Goal: Transaction & Acquisition: Book appointment/travel/reservation

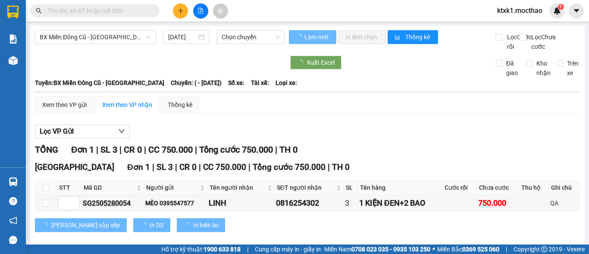
type input "[DATE]"
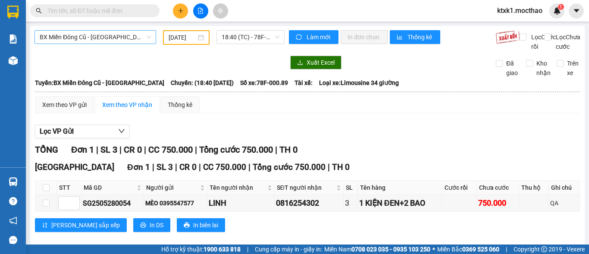
click at [95, 38] on span "BX Miền Đông Cũ - [GEOGRAPHIC_DATA]" at bounding box center [95, 37] width 111 height 13
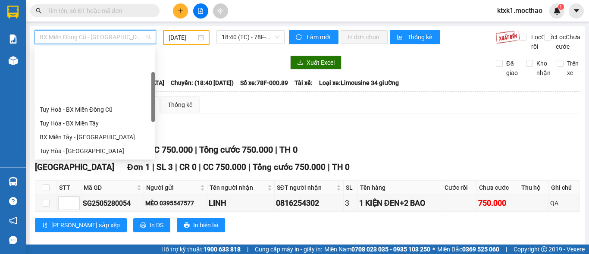
scroll to position [69, 0]
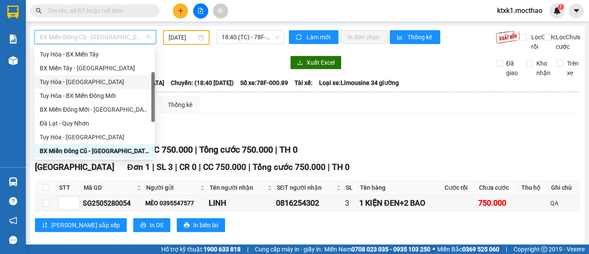
click at [75, 83] on div "Tuy Hòa - [GEOGRAPHIC_DATA]" at bounding box center [95, 81] width 110 height 9
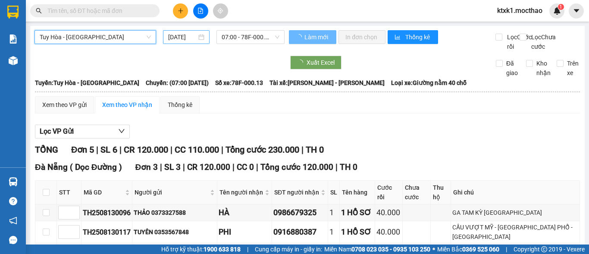
click at [175, 33] on input "[DATE]" at bounding box center [182, 36] width 28 height 9
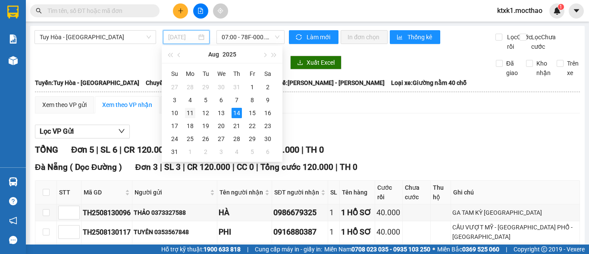
click at [191, 113] on div "11" at bounding box center [190, 113] width 10 height 10
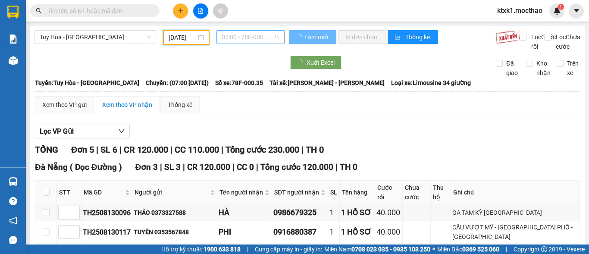
type input "[DATE]"
click at [235, 32] on span "07:00 - 78F-000.35" at bounding box center [251, 37] width 58 height 13
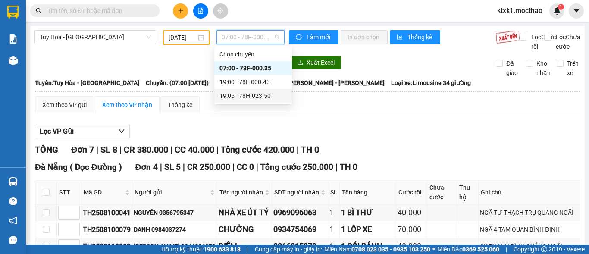
click at [254, 94] on div "19:05 - 78H-023.50" at bounding box center [252, 95] width 67 height 9
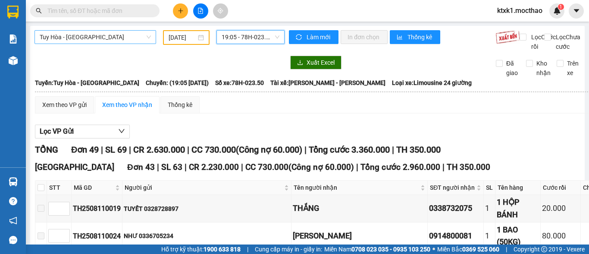
click at [86, 34] on span "Tuy Hòa - [GEOGRAPHIC_DATA]" at bounding box center [95, 37] width 111 height 13
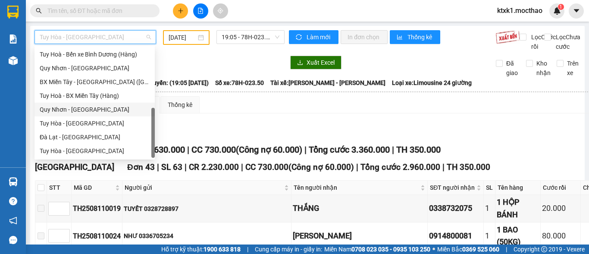
scroll to position [107, 0]
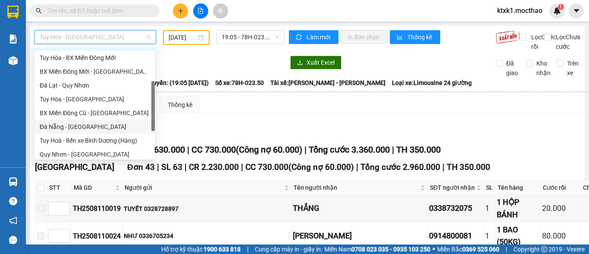
click at [78, 124] on div "Đà Nẵng - [GEOGRAPHIC_DATA]" at bounding box center [95, 126] width 110 height 9
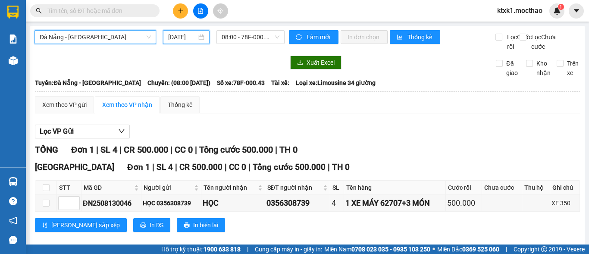
click at [185, 37] on input "[DATE]" at bounding box center [182, 36] width 28 height 9
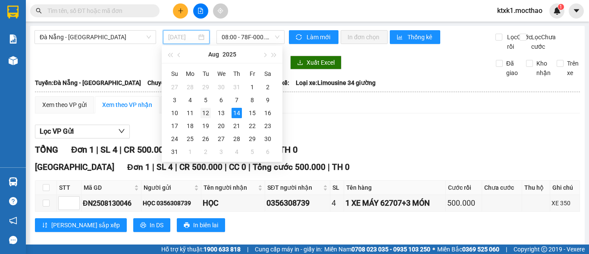
click at [204, 110] on div "12" at bounding box center [205, 113] width 10 height 10
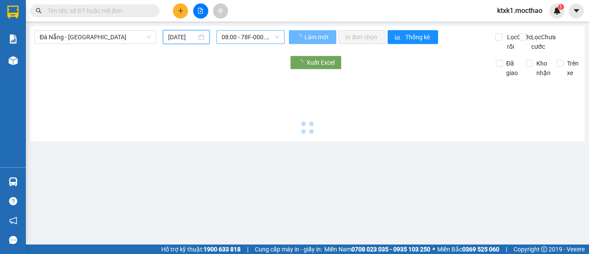
type input "[DATE]"
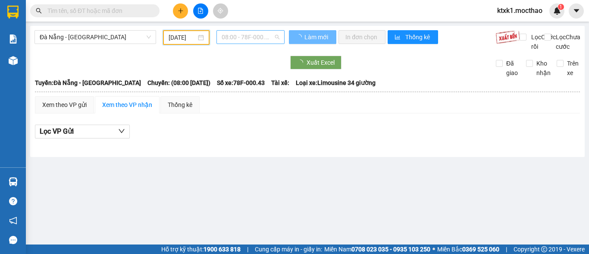
click at [240, 35] on span "08:00 - 78F-000.43" at bounding box center [251, 37] width 58 height 13
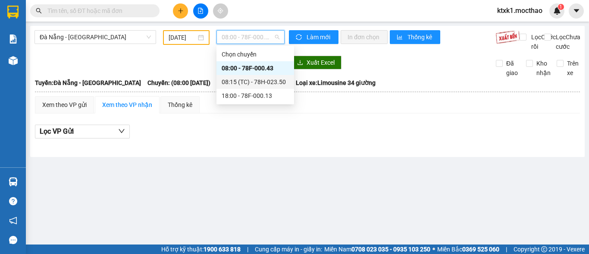
click at [255, 81] on div "08:15 (TC) - 78H-023.50" at bounding box center [255, 81] width 67 height 9
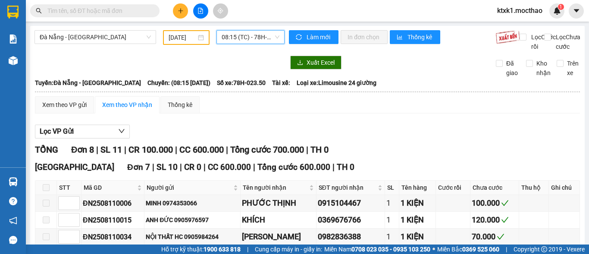
click at [249, 32] on span "08:15 (TC) - 78H-023.50" at bounding box center [251, 37] width 58 height 13
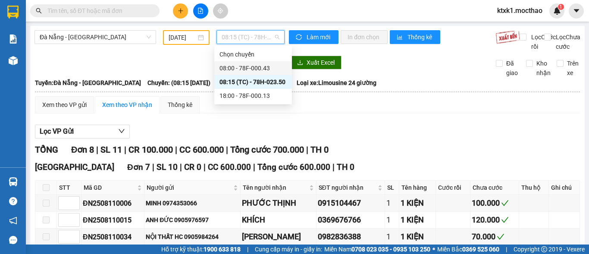
click at [259, 67] on div "08:00 - 78F-000.43" at bounding box center [252, 67] width 67 height 9
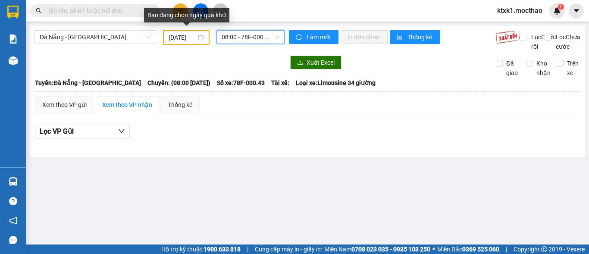
click at [172, 37] on input "[DATE]" at bounding box center [183, 37] width 28 height 9
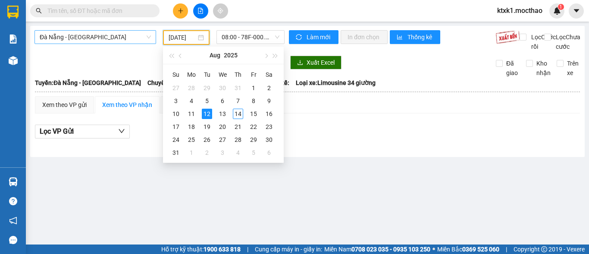
click at [107, 35] on span "Đà Nẵng - [GEOGRAPHIC_DATA]" at bounding box center [95, 37] width 111 height 13
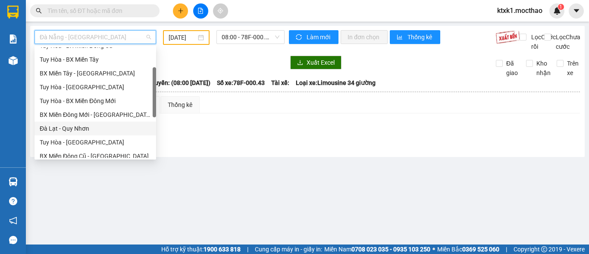
scroll to position [21, 0]
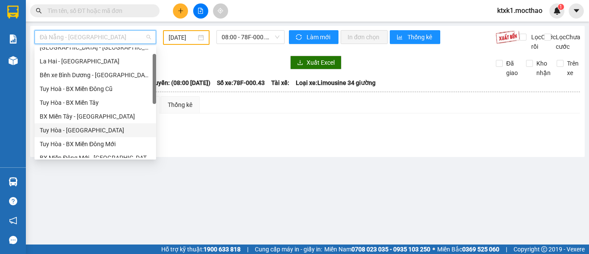
click at [82, 133] on div "Tuy Hòa - [GEOGRAPHIC_DATA]" at bounding box center [95, 129] width 111 height 9
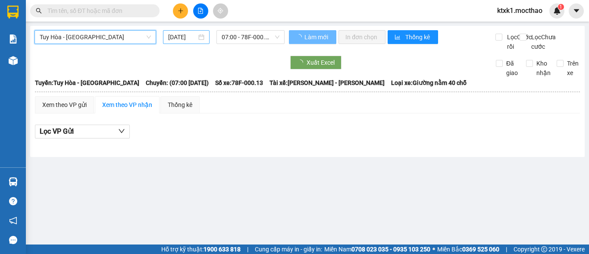
click at [185, 38] on input "[DATE]" at bounding box center [182, 36] width 28 height 9
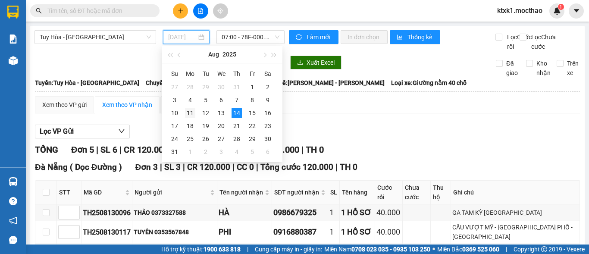
click at [191, 116] on div "11" at bounding box center [190, 113] width 10 height 10
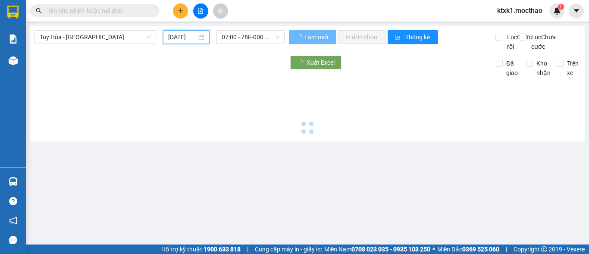
type input "[DATE]"
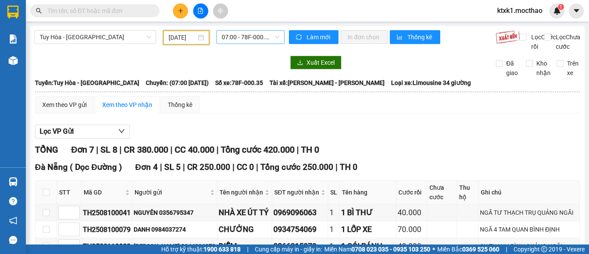
click at [244, 35] on span "07:00 - 78F-000.35" at bounding box center [251, 37] width 58 height 13
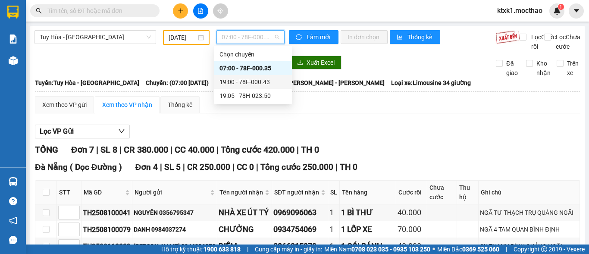
click at [263, 83] on div "19:00 - 78F-000.43" at bounding box center [252, 81] width 67 height 9
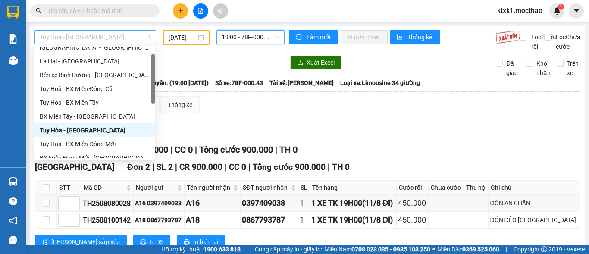
click at [94, 37] on span "Tuy Hòa - [GEOGRAPHIC_DATA]" at bounding box center [95, 37] width 111 height 13
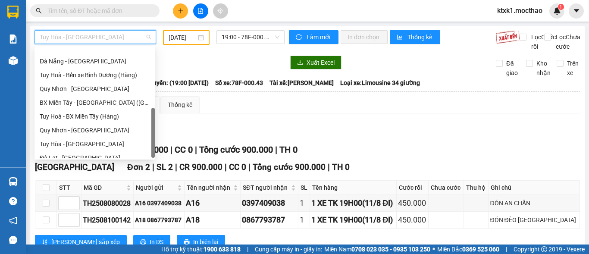
scroll to position [193, 0]
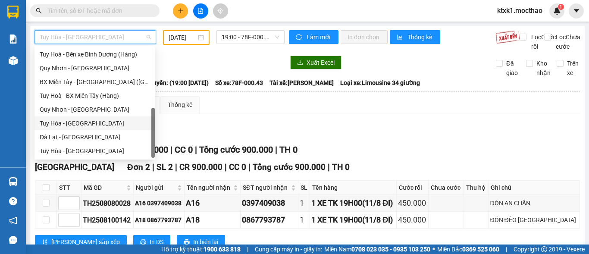
click at [80, 124] on div "Tuy Hòa - [GEOGRAPHIC_DATA]" at bounding box center [95, 123] width 110 height 9
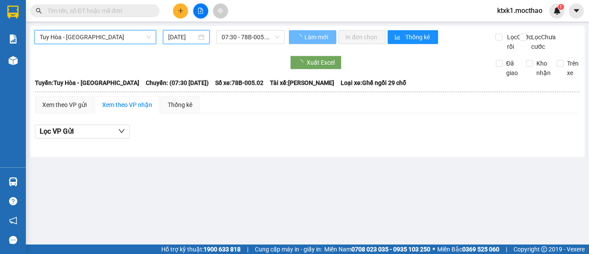
click at [180, 37] on input "[DATE]" at bounding box center [182, 36] width 28 height 9
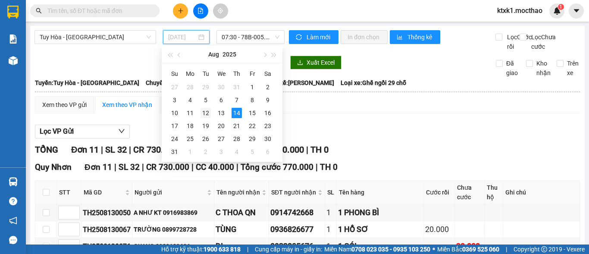
click at [206, 111] on div "12" at bounding box center [205, 113] width 10 height 10
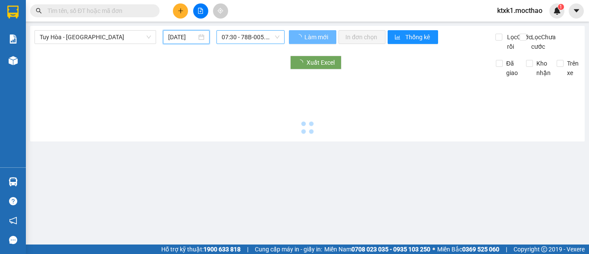
type input "[DATE]"
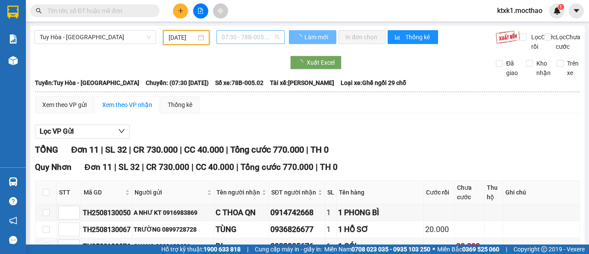
click at [237, 31] on span "07:30 - 78B-005.02" at bounding box center [251, 37] width 58 height 13
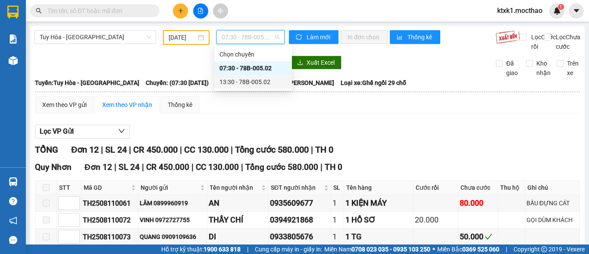
click at [254, 84] on div "13:30 - 78B-005.02" at bounding box center [252, 81] width 67 height 9
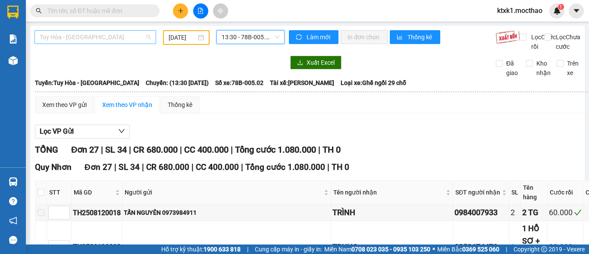
click at [104, 33] on span "Tuy Hòa - [GEOGRAPHIC_DATA]" at bounding box center [95, 37] width 111 height 13
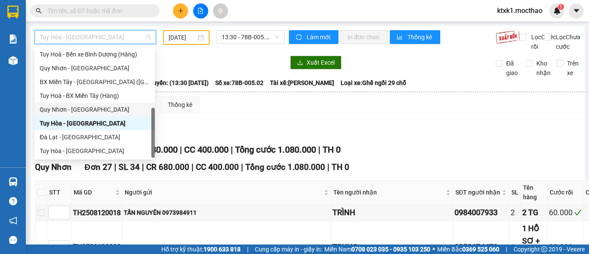
drag, startPoint x: 74, startPoint y: 109, endPoint x: 188, endPoint y: 83, distance: 116.6
click at [75, 109] on div "Quy Nhơn - [GEOGRAPHIC_DATA]" at bounding box center [95, 109] width 110 height 9
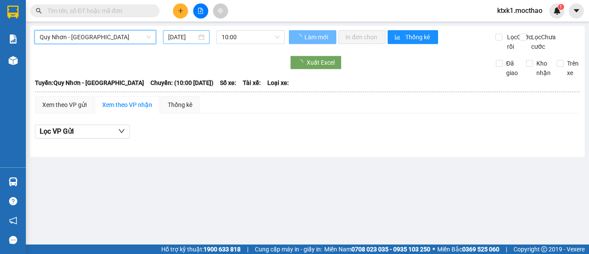
click at [190, 35] on input "[DATE]" at bounding box center [182, 36] width 28 height 9
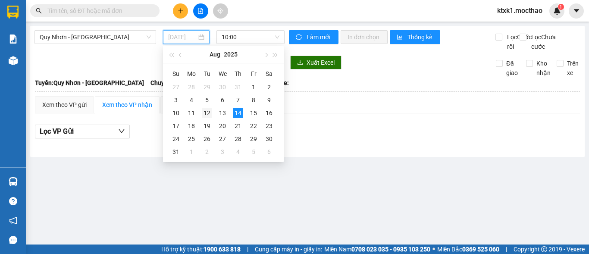
click at [209, 116] on div "12" at bounding box center [207, 113] width 10 height 10
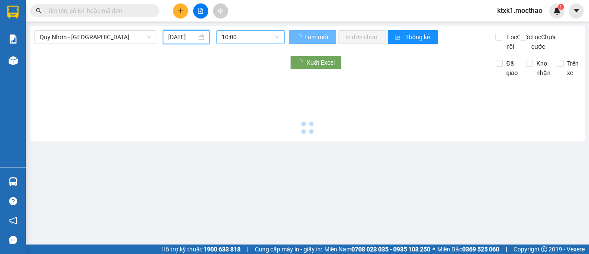
type input "[DATE]"
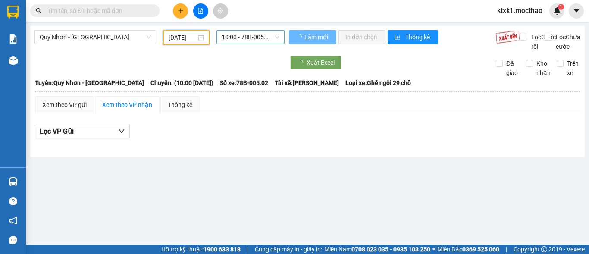
click at [234, 32] on span "10:00 - 78B-005.02" at bounding box center [251, 37] width 58 height 13
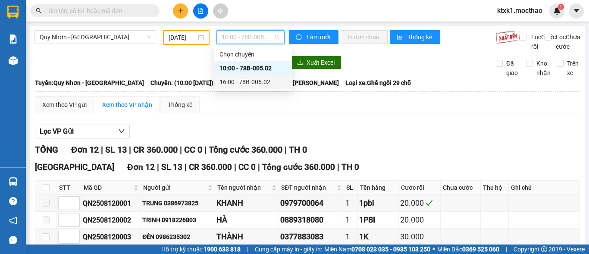
click at [234, 81] on div "16:00 - 78B-005.02" at bounding box center [252, 81] width 67 height 9
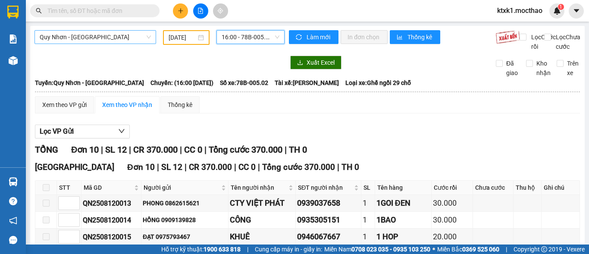
click at [85, 39] on span "Quy Nhơn - [GEOGRAPHIC_DATA]" at bounding box center [95, 37] width 111 height 13
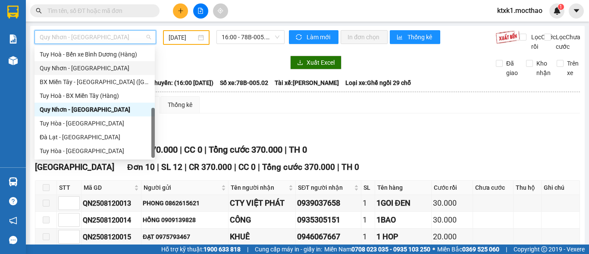
click at [80, 66] on div "Quy Nhơn - [GEOGRAPHIC_DATA]" at bounding box center [95, 67] width 110 height 9
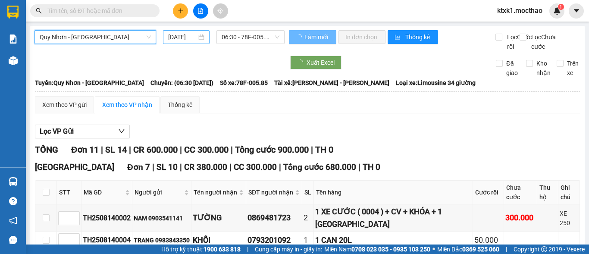
click at [185, 37] on input "[DATE]" at bounding box center [182, 36] width 28 height 9
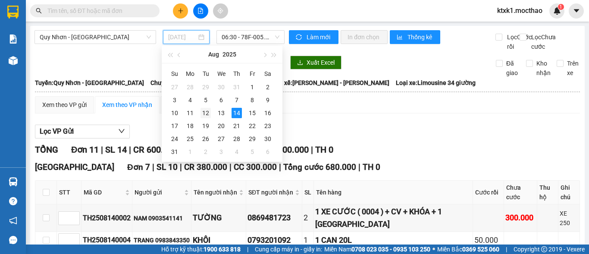
click at [204, 113] on div "12" at bounding box center [205, 113] width 10 height 10
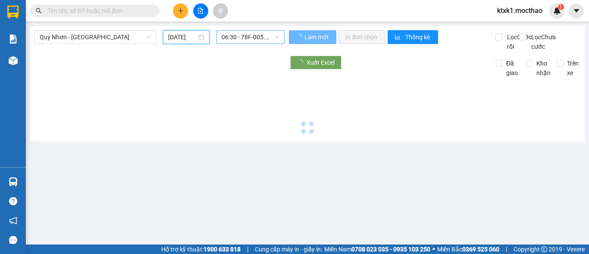
type input "[DATE]"
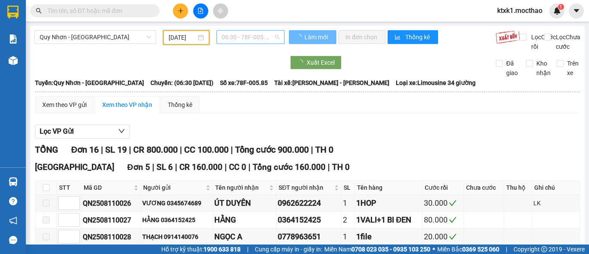
click at [231, 38] on span "06:30 - 78F-005.85" at bounding box center [251, 37] width 58 height 13
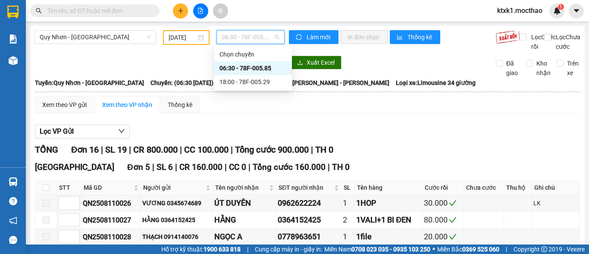
click at [239, 66] on div "06:30 - 78F-005.85" at bounding box center [252, 67] width 67 height 9
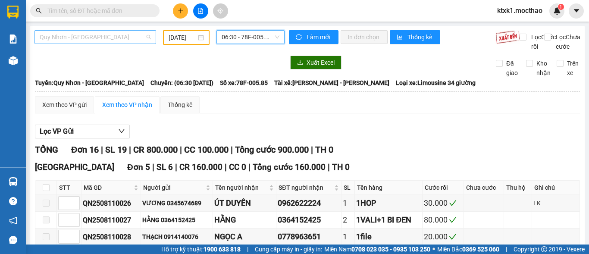
click at [75, 37] on span "Quy Nhơn - [GEOGRAPHIC_DATA]" at bounding box center [95, 37] width 111 height 13
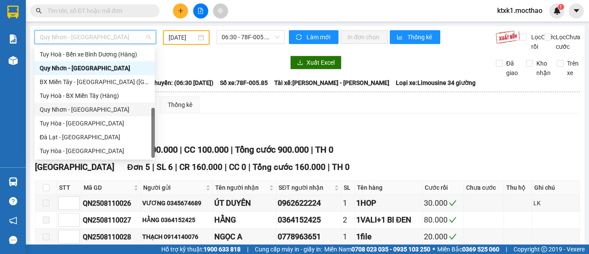
scroll to position [64, 0]
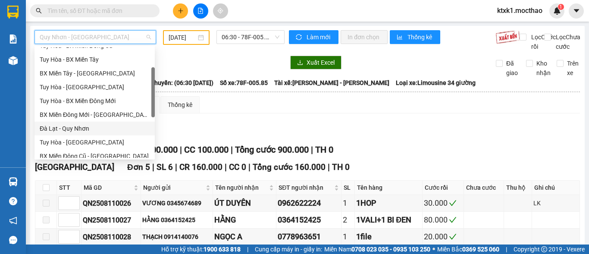
click at [70, 128] on div "Đà Lạt - Quy Nhơn" at bounding box center [95, 128] width 110 height 9
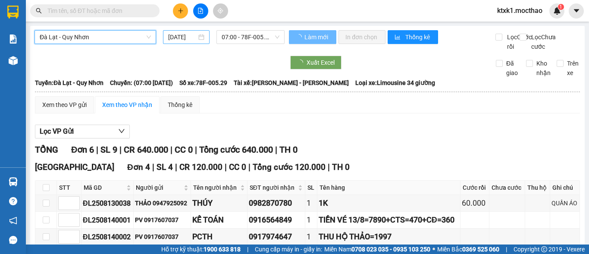
click at [188, 34] on input "[DATE]" at bounding box center [182, 36] width 28 height 9
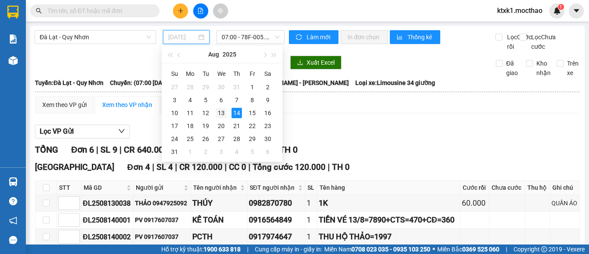
click at [222, 113] on div "13" at bounding box center [221, 113] width 10 height 10
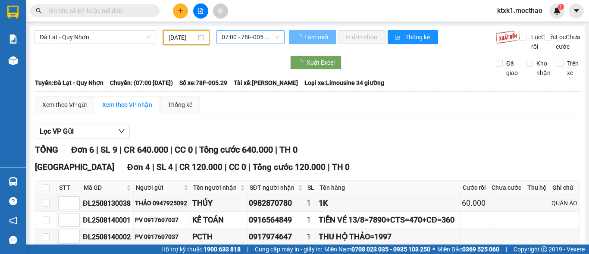
click at [241, 37] on span "07:00 - 78F-005.29" at bounding box center [251, 37] width 58 height 13
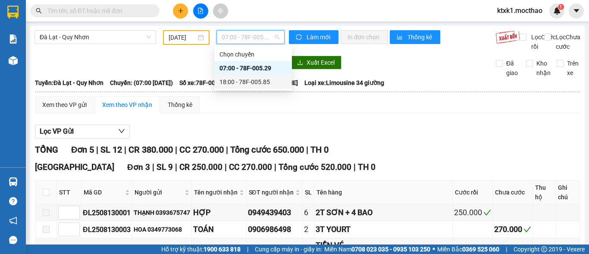
click at [248, 82] on div "18:00 - 78F-005.85" at bounding box center [252, 81] width 67 height 9
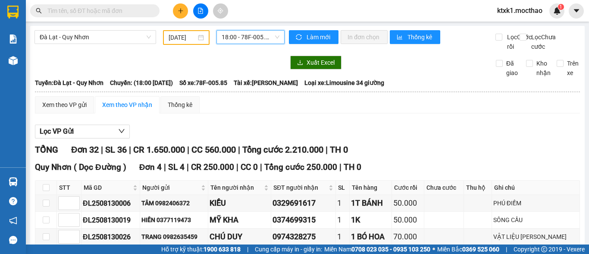
click at [188, 40] on input "[DATE]" at bounding box center [183, 37] width 28 height 9
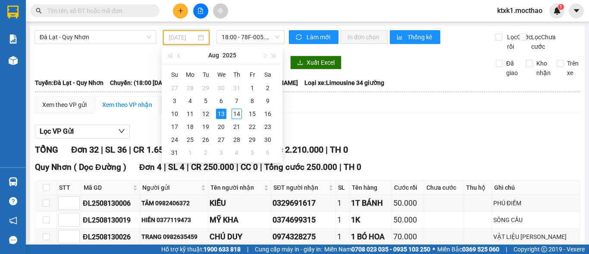
click at [209, 114] on div "12" at bounding box center [205, 114] width 10 height 10
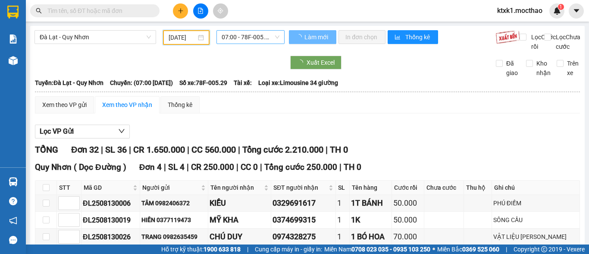
type input "[DATE]"
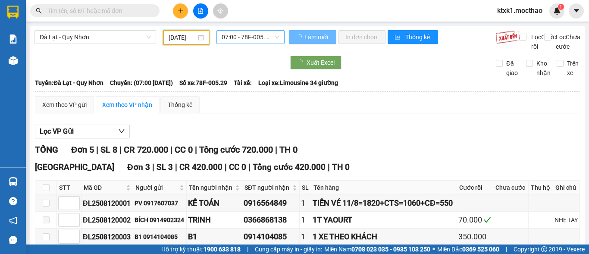
click at [244, 34] on span "07:00 - 78F-005.29" at bounding box center [251, 37] width 58 height 13
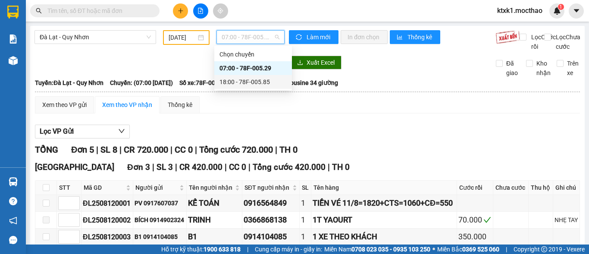
click at [258, 82] on div "18:00 - 78F-005.85" at bounding box center [252, 81] width 67 height 9
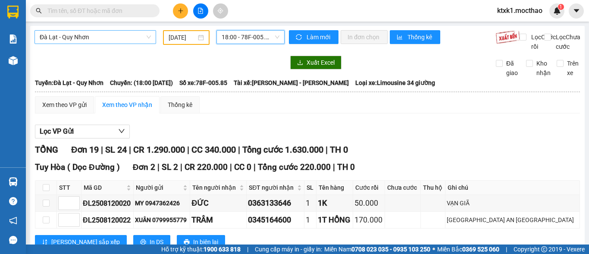
click at [91, 35] on span "Đà Lạt - Quy Nhơn" at bounding box center [95, 37] width 111 height 13
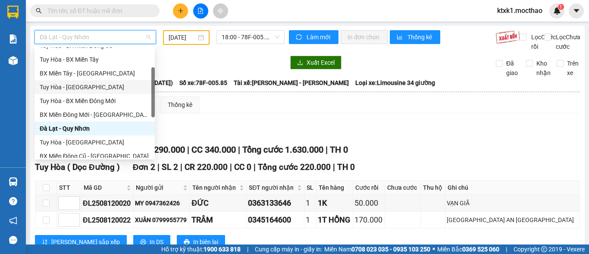
click at [74, 86] on div "Tuy Hòa - [GEOGRAPHIC_DATA]" at bounding box center [95, 86] width 110 height 9
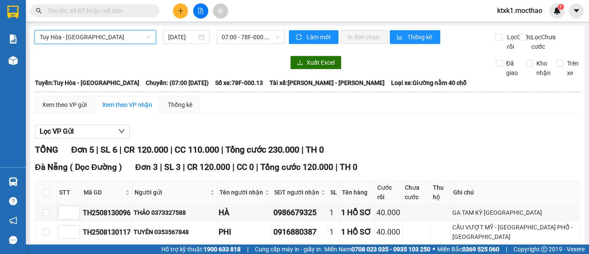
drag, startPoint x: 174, startPoint y: 32, endPoint x: 233, endPoint y: 95, distance: 86.0
click at [175, 31] on div "[DATE]" at bounding box center [186, 37] width 47 height 14
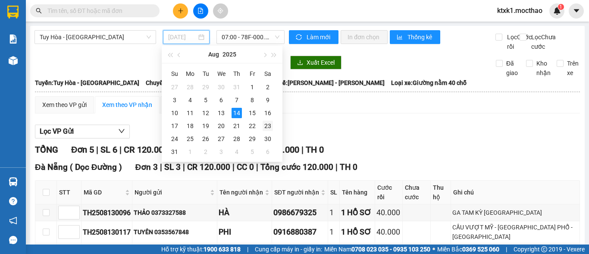
scroll to position [0, 3]
click at [203, 112] on div "12" at bounding box center [205, 113] width 10 height 10
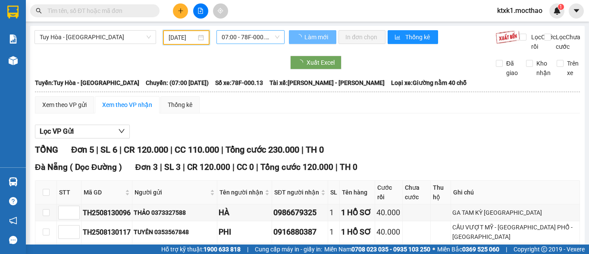
type input "[DATE]"
click at [234, 37] on span "07:00 - 78F-000.13" at bounding box center [251, 37] width 58 height 13
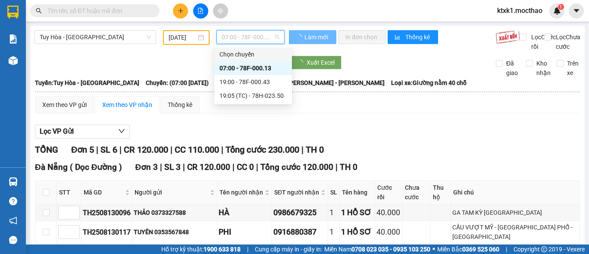
scroll to position [0, 0]
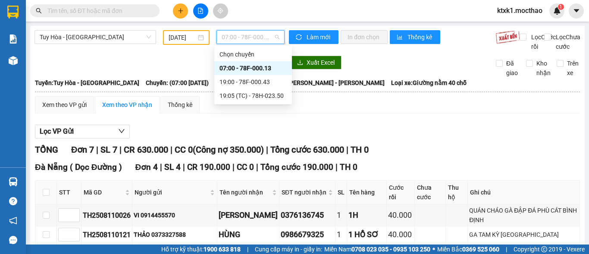
click at [260, 70] on div "07:00 - 78F-000.13" at bounding box center [252, 67] width 67 height 9
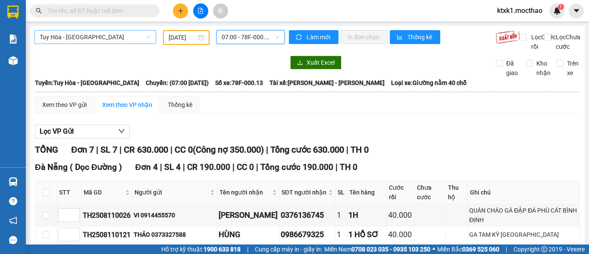
click at [82, 38] on span "Tuy Hòa - [GEOGRAPHIC_DATA]" at bounding box center [95, 37] width 111 height 13
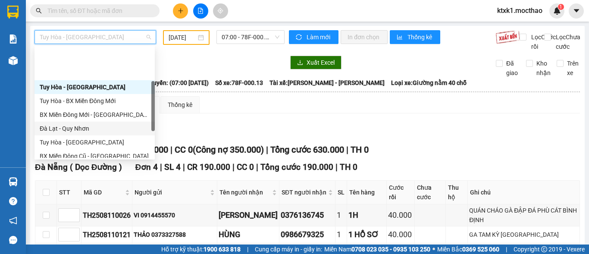
scroll to position [150, 0]
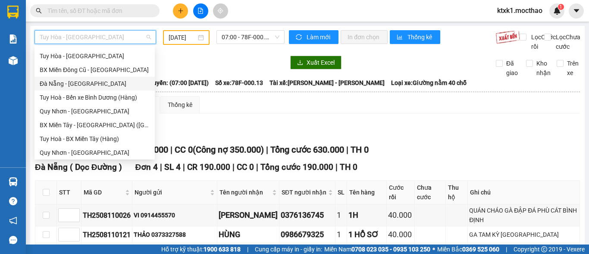
click at [65, 84] on div "Đà Nẵng - [GEOGRAPHIC_DATA]" at bounding box center [95, 83] width 110 height 9
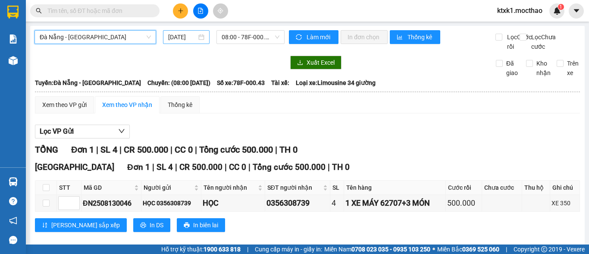
click at [188, 35] on input "[DATE]" at bounding box center [182, 36] width 28 height 9
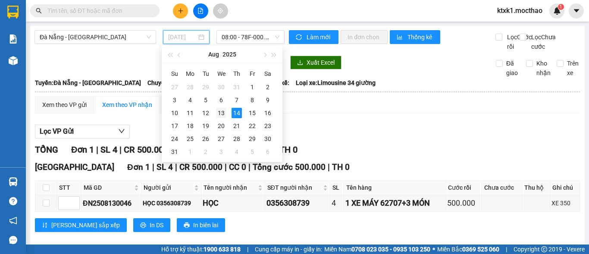
click at [222, 112] on div "13" at bounding box center [221, 113] width 10 height 10
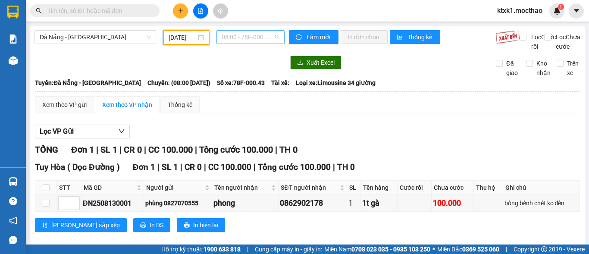
click at [235, 40] on span "08:00 - 78F-000.43" at bounding box center [251, 37] width 58 height 13
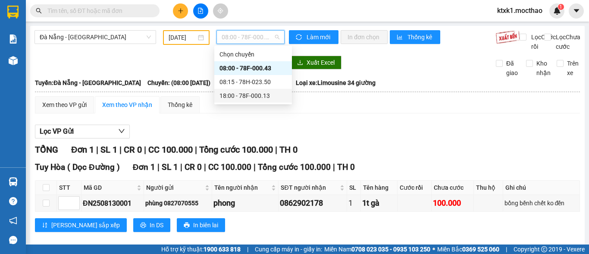
click at [259, 97] on div "18:00 - 78F-000.13" at bounding box center [252, 95] width 67 height 9
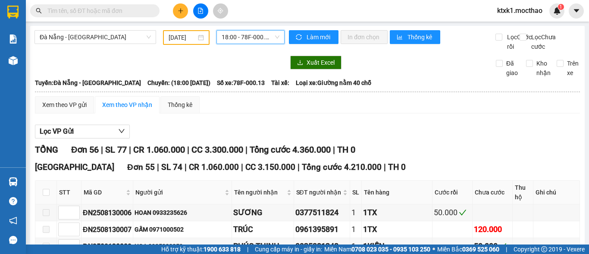
click at [185, 37] on input "[DATE]" at bounding box center [183, 37] width 28 height 9
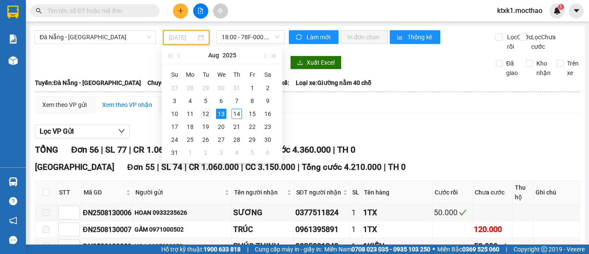
click at [206, 112] on div "12" at bounding box center [205, 114] width 10 height 10
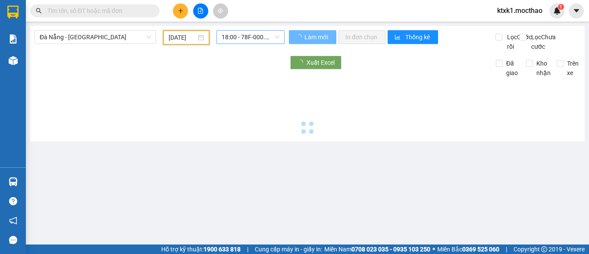
click at [236, 33] on span "18:00 - 78F-000.13" at bounding box center [251, 37] width 58 height 13
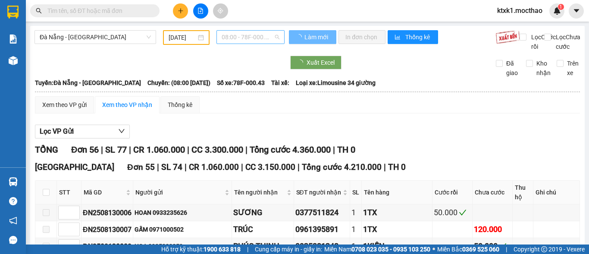
type input "[DATE]"
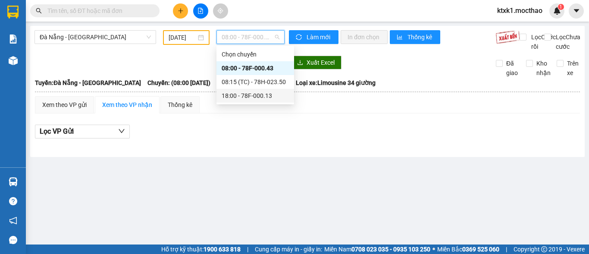
click at [250, 98] on div "18:00 - 78F-000.13" at bounding box center [255, 95] width 67 height 9
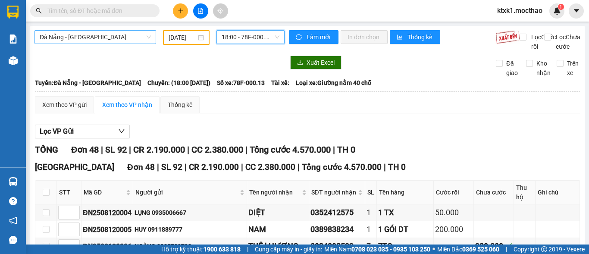
click at [99, 34] on span "Đà Nẵng - [GEOGRAPHIC_DATA]" at bounding box center [95, 37] width 111 height 13
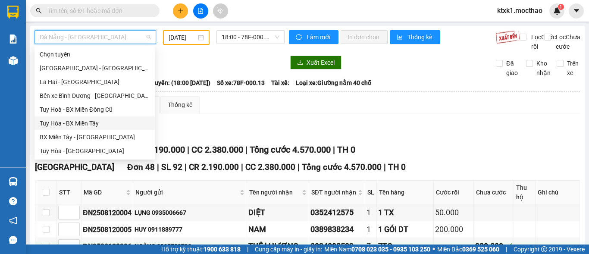
click at [88, 126] on div "Tuy Hòa - BX Miền Tây" at bounding box center [95, 123] width 110 height 9
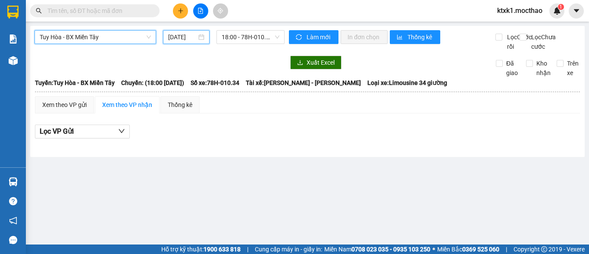
click at [186, 34] on input "[DATE]" at bounding box center [182, 36] width 28 height 9
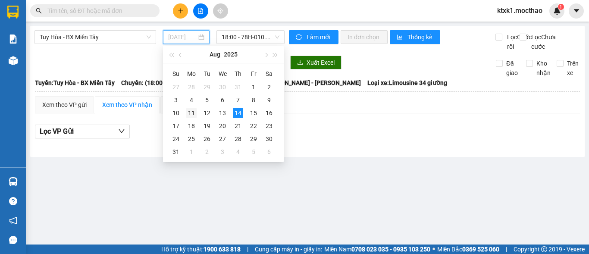
click at [194, 113] on div "11" at bounding box center [191, 113] width 10 height 10
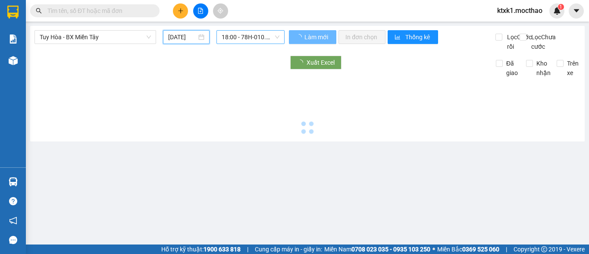
type input "[DATE]"
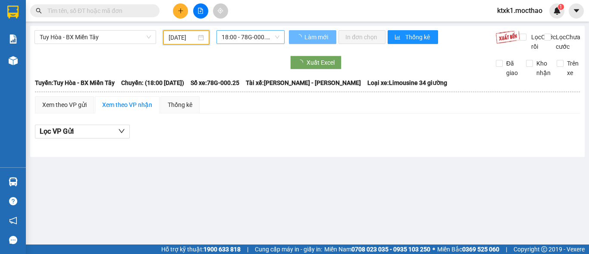
click at [237, 36] on span "18:00 - 78G-000.25" at bounding box center [251, 37] width 58 height 13
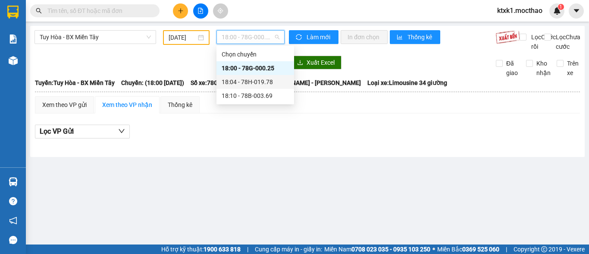
click at [255, 84] on div "18:04 - 78H-019.78" at bounding box center [255, 81] width 67 height 9
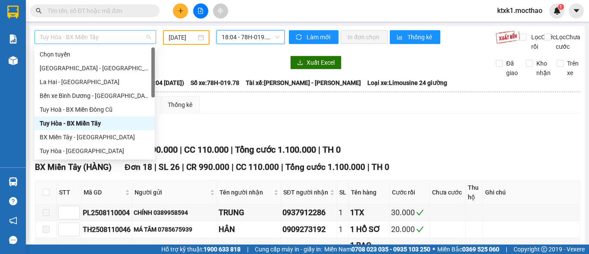
click at [101, 37] on span "Tuy Hòa - BX Miền Tây" at bounding box center [95, 37] width 111 height 13
click at [80, 136] on div "BX Miền Tây - [GEOGRAPHIC_DATA]" at bounding box center [95, 136] width 110 height 9
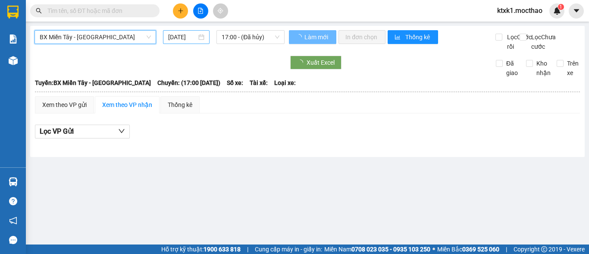
click at [181, 37] on input "[DATE]" at bounding box center [182, 36] width 28 height 9
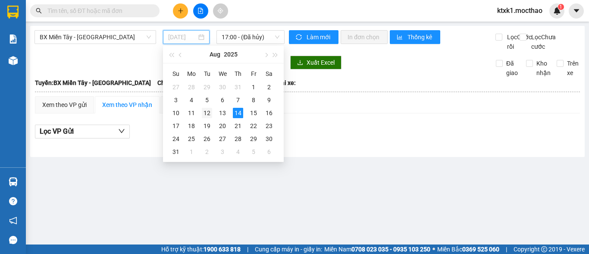
click at [208, 113] on div "12" at bounding box center [207, 113] width 10 height 10
type input "[DATE]"
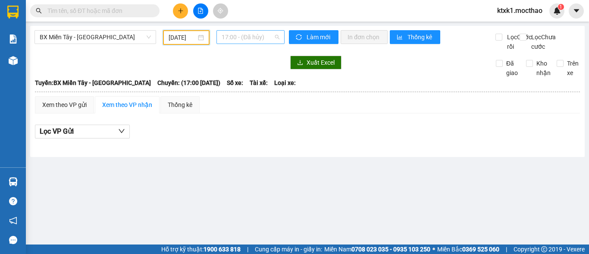
click at [234, 34] on span "17:00 - (Đã hủy)" at bounding box center [251, 37] width 58 height 13
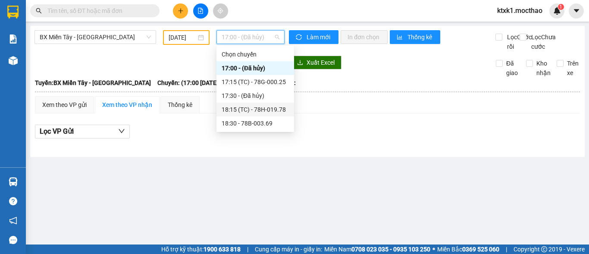
click at [258, 109] on div "18:15 (TC) - 78H-019.78" at bounding box center [255, 109] width 67 height 9
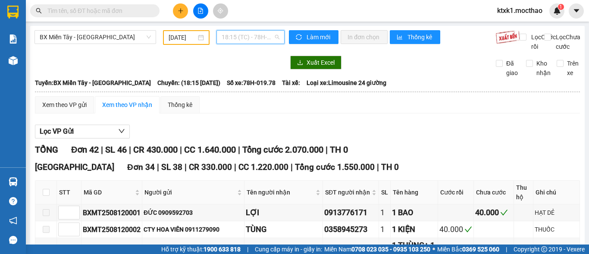
click at [249, 38] on span "18:15 (TC) - 78H-019.78" at bounding box center [251, 37] width 58 height 13
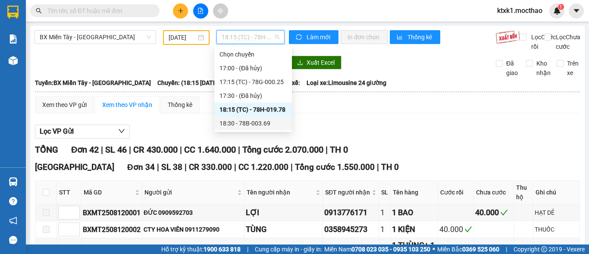
click at [261, 124] on div "18:30 - 78B-003.69" at bounding box center [252, 123] width 67 height 9
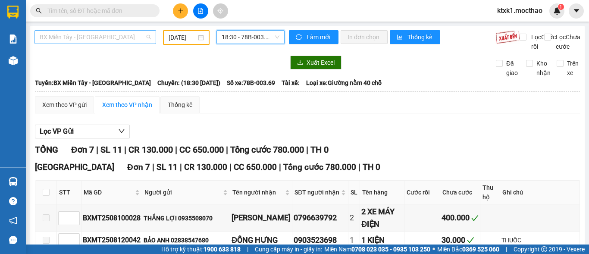
click at [108, 34] on span "BX Miền Tây - [GEOGRAPHIC_DATA]" at bounding box center [95, 37] width 111 height 13
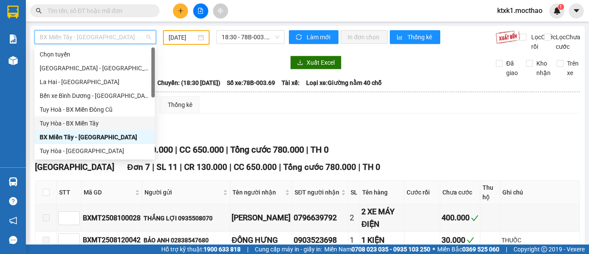
click at [92, 124] on div "Tuy Hòa - BX Miền Tây" at bounding box center [95, 123] width 110 height 9
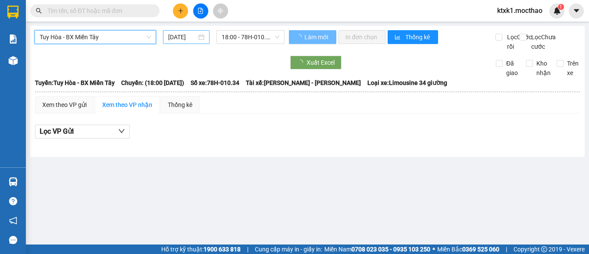
click at [178, 36] on input "[DATE]" at bounding box center [182, 36] width 28 height 9
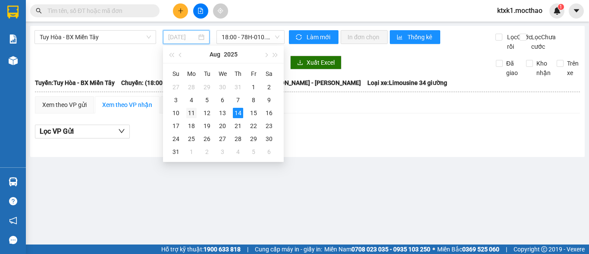
click at [194, 113] on div "11" at bounding box center [191, 113] width 10 height 10
type input "[DATE]"
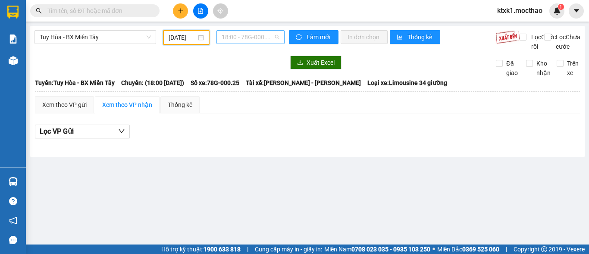
click at [238, 31] on span "18:00 - 78G-000.25" at bounding box center [251, 37] width 58 height 13
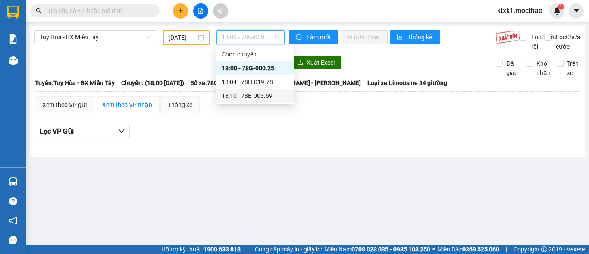
click at [256, 97] on div "18:10 - 78B-003.69" at bounding box center [255, 95] width 67 height 9
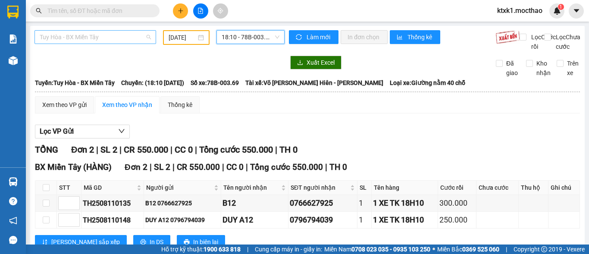
click at [89, 36] on span "Tuy Hòa - BX Miền Tây" at bounding box center [95, 37] width 111 height 13
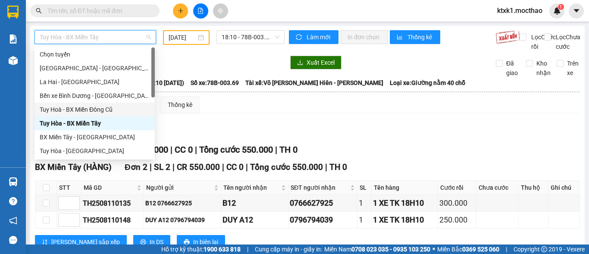
click at [93, 113] on div "Tuy Hoà - BX Miền Đông Cũ" at bounding box center [95, 109] width 110 height 9
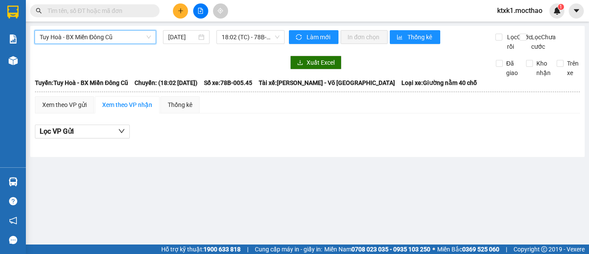
drag, startPoint x: 176, startPoint y: 34, endPoint x: 195, endPoint y: 47, distance: 23.3
click at [177, 34] on input "[DATE]" at bounding box center [182, 36] width 28 height 9
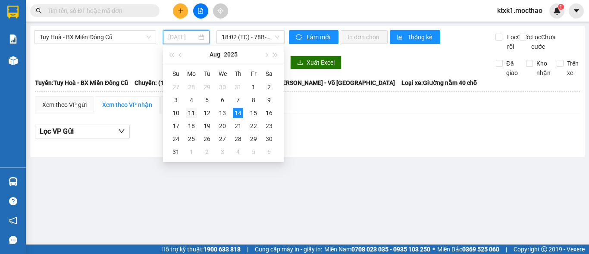
click at [191, 112] on div "11" at bounding box center [191, 113] width 10 height 10
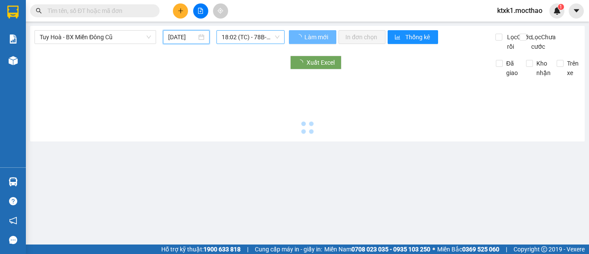
type input "[DATE]"
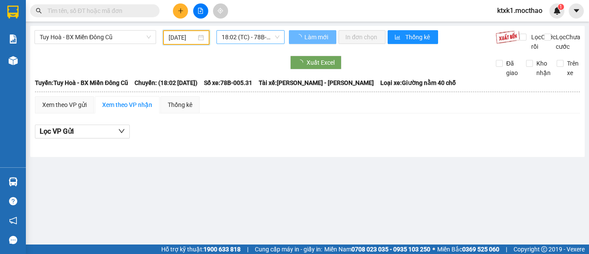
click at [236, 38] on span "18:02 (TC) - 78B-005.31" at bounding box center [251, 37] width 58 height 13
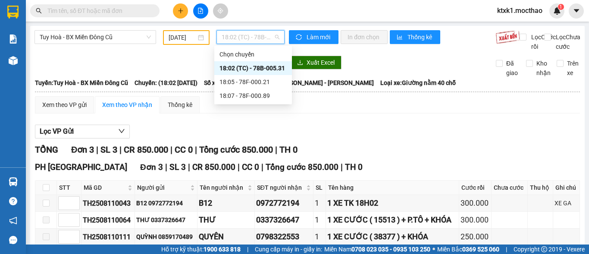
click at [249, 67] on div "18:02 (TC) - 78B-005.31" at bounding box center [252, 67] width 67 height 9
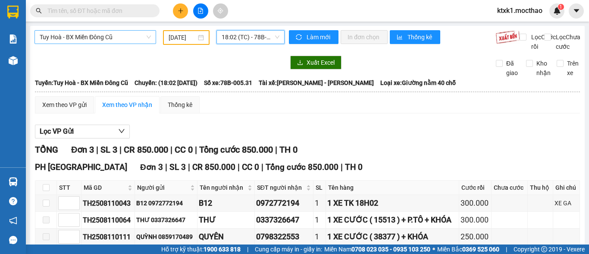
click at [94, 36] on span "Tuy Hoà - BX Miền Đông Cũ" at bounding box center [95, 37] width 111 height 13
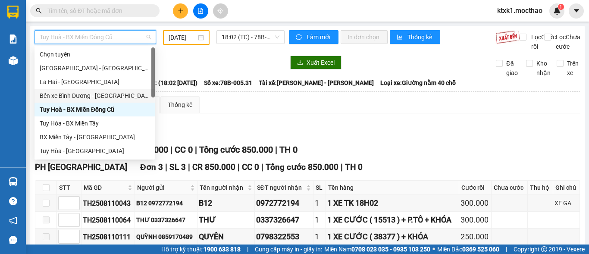
scroll to position [129, 0]
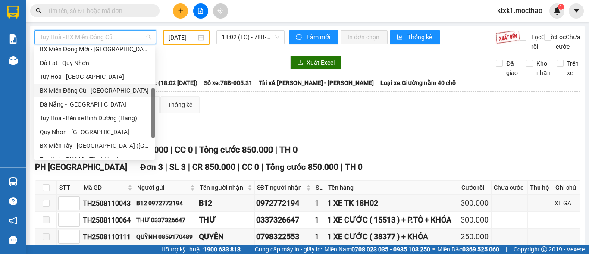
click at [98, 91] on div "BX Miền Đông Cũ - [GEOGRAPHIC_DATA]" at bounding box center [95, 90] width 110 height 9
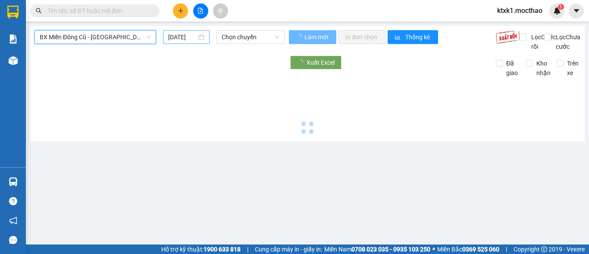
click at [180, 37] on input "[DATE]" at bounding box center [182, 36] width 28 height 9
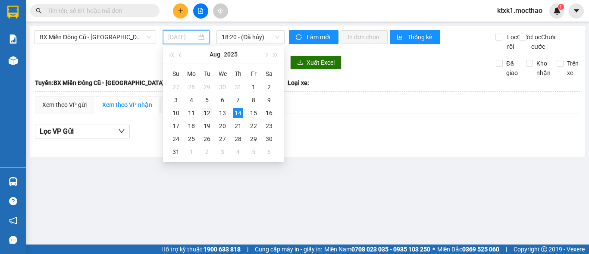
click at [209, 114] on div "12" at bounding box center [207, 113] width 10 height 10
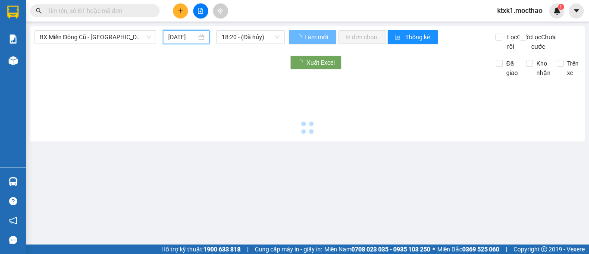
type input "[DATE]"
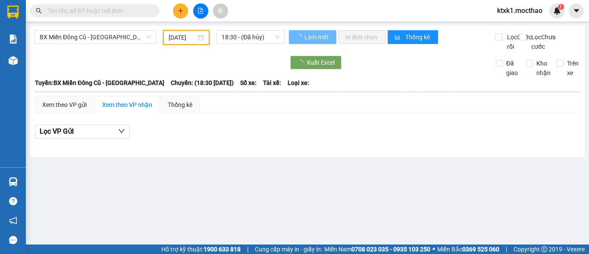
click at [244, 30] on div "BX Miền Đông Cũ - [GEOGRAPHIC_DATA] [DATE] 18:30 - (Đã hủy) Làm mới In đơn chọn…" at bounding box center [307, 91] width 554 height 131
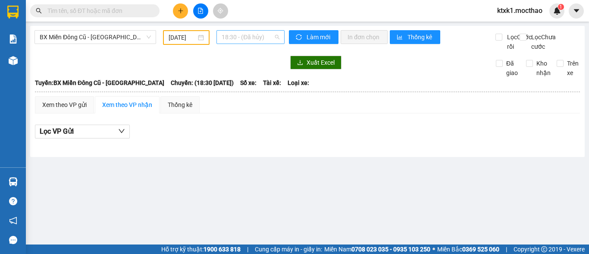
click at [249, 38] on span "18:30 - (Đã hủy)" at bounding box center [251, 37] width 58 height 13
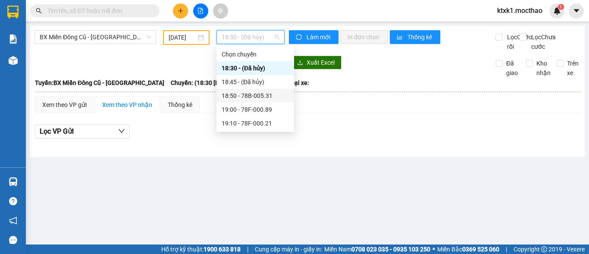
click at [262, 97] on div "18:50 - 78B-005.31" at bounding box center [255, 95] width 67 height 9
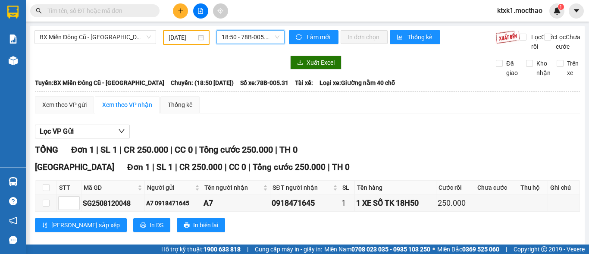
click at [226, 40] on span "18:50 - 78B-005.31" at bounding box center [251, 37] width 58 height 13
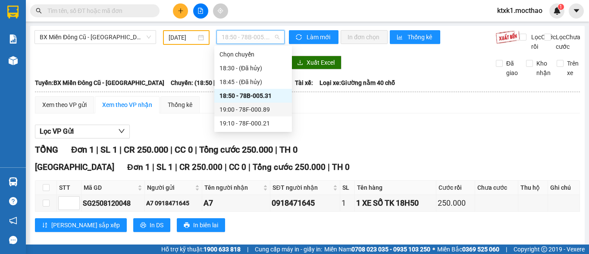
click at [255, 109] on div "19:00 - 78F-000.89" at bounding box center [252, 109] width 67 height 9
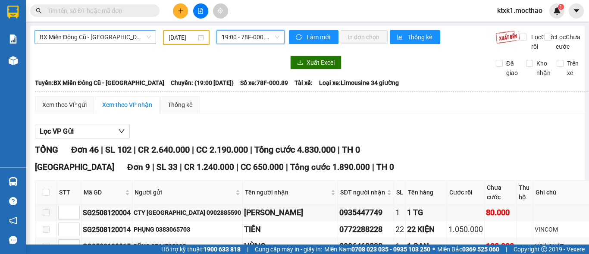
click at [109, 34] on span "BX Miền Đông Cũ - [GEOGRAPHIC_DATA]" at bounding box center [95, 37] width 111 height 13
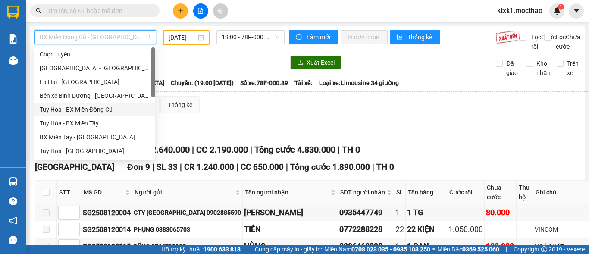
click at [89, 106] on div "Tuy Hoà - BX Miền Đông Cũ" at bounding box center [95, 109] width 110 height 9
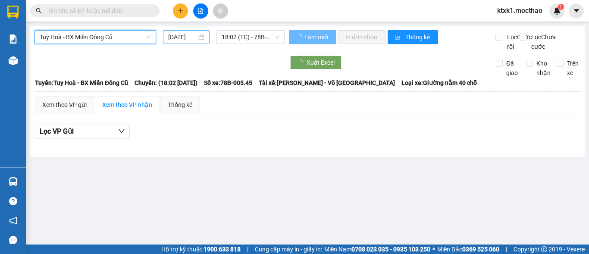
click at [187, 38] on input "[DATE]" at bounding box center [182, 36] width 28 height 9
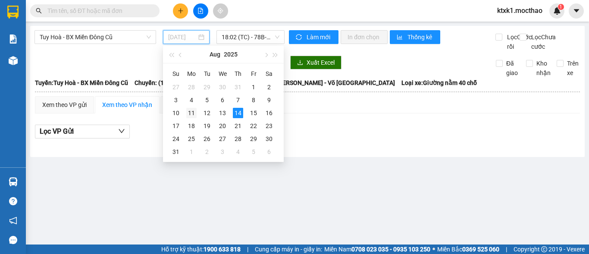
click at [188, 112] on div "11" at bounding box center [191, 113] width 10 height 10
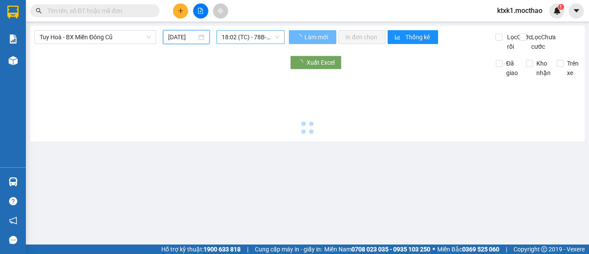
type input "[DATE]"
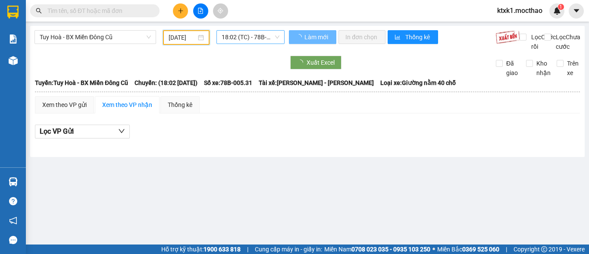
click at [244, 36] on span "18:02 (TC) - 78B-005.31" at bounding box center [251, 37] width 58 height 13
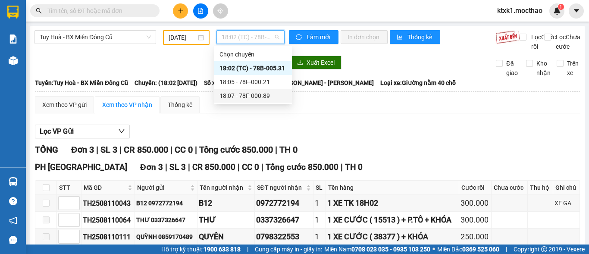
click at [263, 96] on div "18:07 - 78F-000.89" at bounding box center [252, 95] width 67 height 9
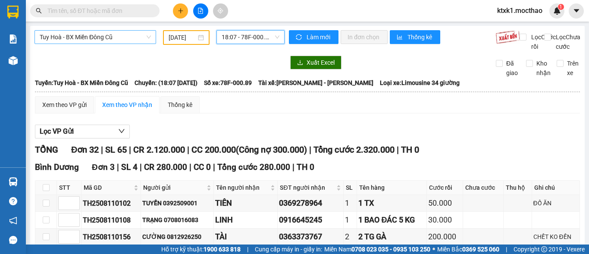
click at [109, 38] on span "Tuy Hoà - BX Miền Đông Cũ" at bounding box center [95, 37] width 111 height 13
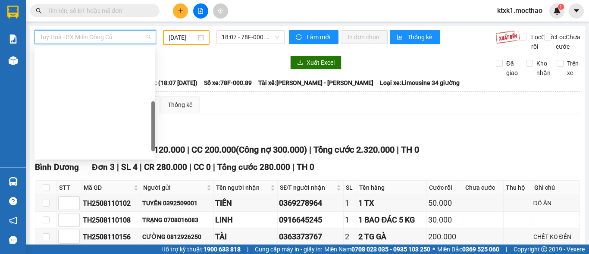
scroll to position [172, 0]
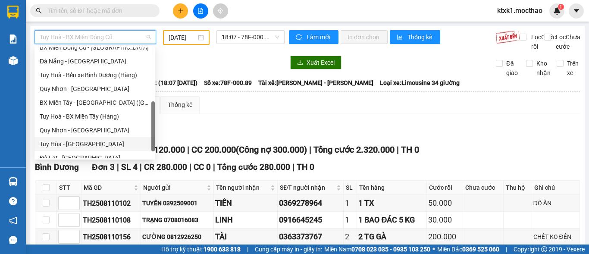
click at [78, 143] on div "Tuy Hòa - [GEOGRAPHIC_DATA]" at bounding box center [95, 143] width 110 height 9
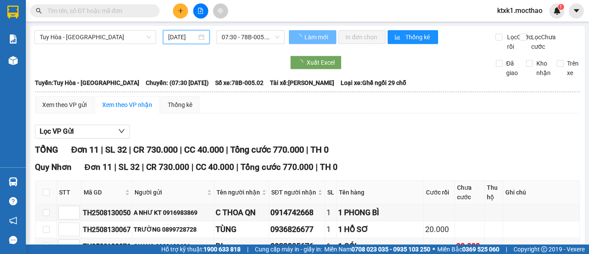
click at [184, 34] on input "[DATE]" at bounding box center [182, 36] width 28 height 9
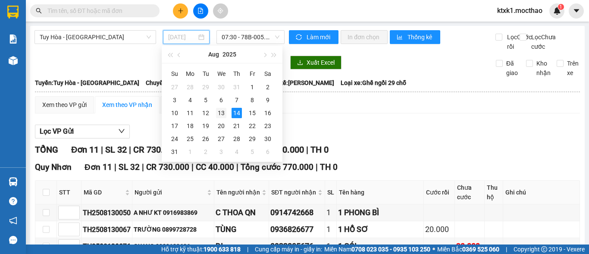
click at [221, 114] on div "13" at bounding box center [221, 113] width 10 height 10
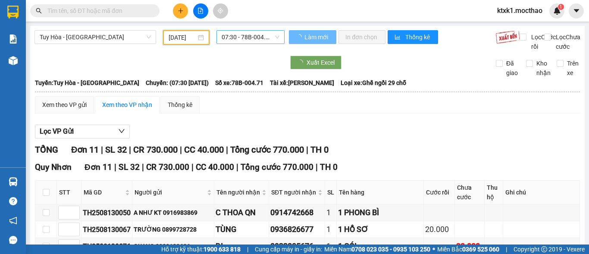
type input "[DATE]"
click at [241, 36] on span "07:30 - 78B-004.71" at bounding box center [251, 37] width 58 height 13
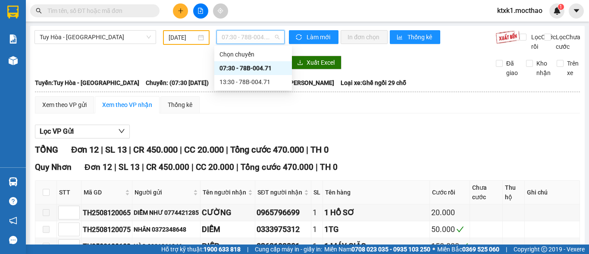
click at [250, 68] on div "07:30 - 78B-004.71" at bounding box center [252, 67] width 67 height 9
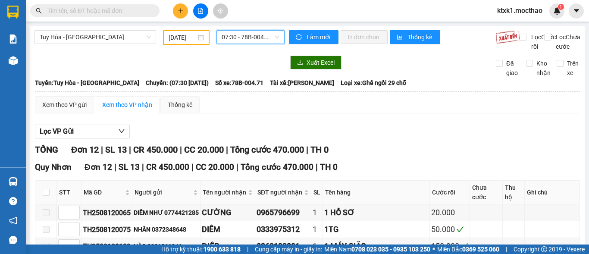
click at [251, 34] on span "07:30 - 78B-004.71" at bounding box center [251, 37] width 58 height 13
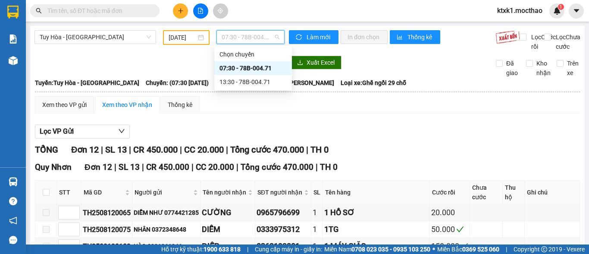
click at [254, 69] on div "07:30 - 78B-004.71" at bounding box center [252, 67] width 67 height 9
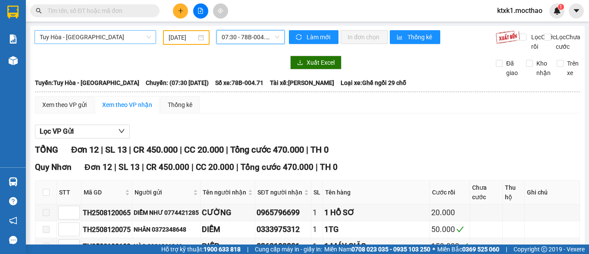
click at [107, 35] on span "Tuy Hòa - [GEOGRAPHIC_DATA]" at bounding box center [95, 37] width 111 height 13
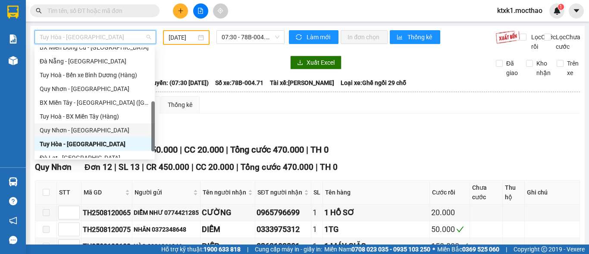
click at [81, 129] on div "Quy Nhơn - [GEOGRAPHIC_DATA]" at bounding box center [95, 129] width 110 height 9
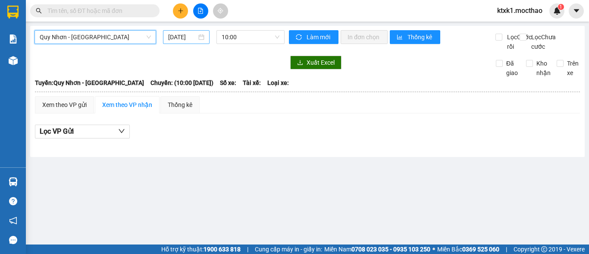
click at [183, 38] on input "[DATE]" at bounding box center [182, 36] width 28 height 9
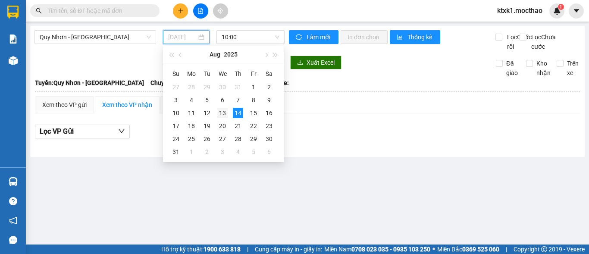
click at [225, 114] on div "13" at bounding box center [222, 113] width 10 height 10
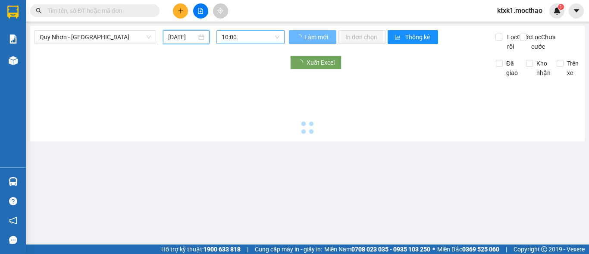
type input "[DATE]"
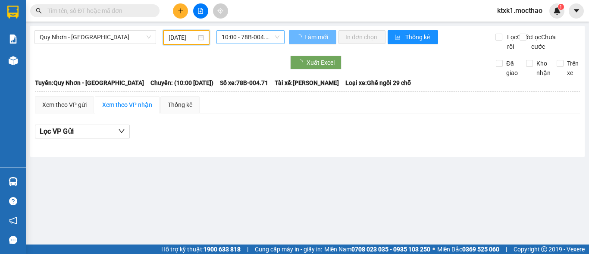
click at [243, 37] on span "10:00 - 78B-004.71" at bounding box center [251, 37] width 58 height 13
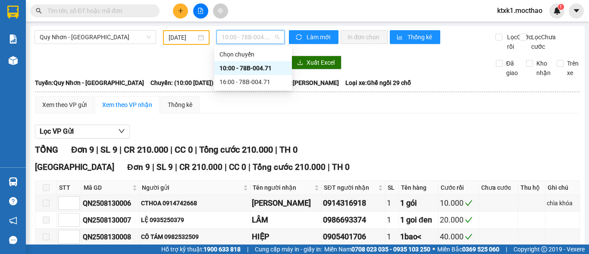
click at [259, 70] on div "10:00 - 78B-004.71" at bounding box center [252, 67] width 67 height 9
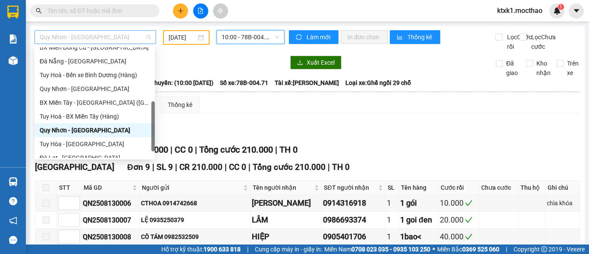
click at [99, 33] on span "Quy Nhơn - [GEOGRAPHIC_DATA]" at bounding box center [95, 37] width 111 height 13
click at [87, 90] on div "Quy Nhơn - [GEOGRAPHIC_DATA]" at bounding box center [95, 88] width 110 height 9
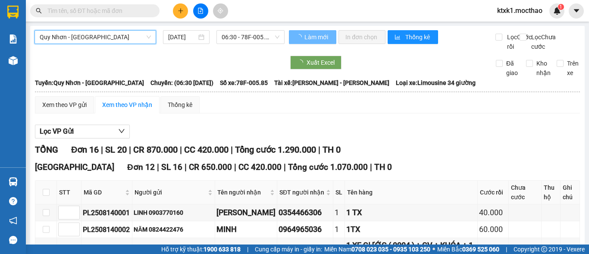
click at [185, 35] on input "[DATE]" at bounding box center [182, 36] width 28 height 9
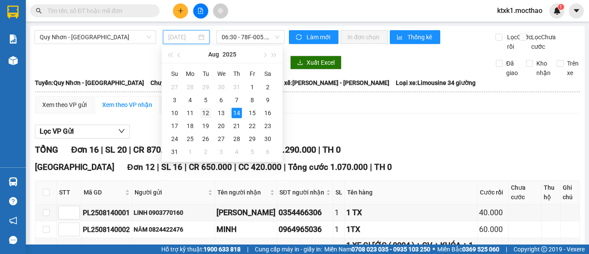
click at [205, 113] on div "12" at bounding box center [205, 113] width 10 height 10
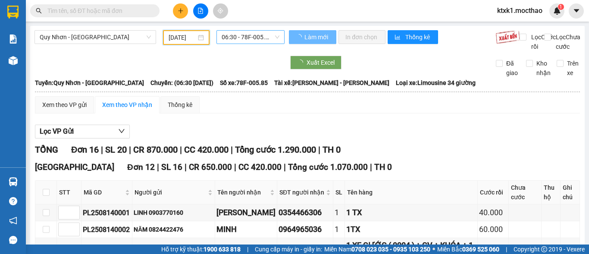
type input "[DATE]"
click at [233, 36] on span "06:30 - 78F-005.85" at bounding box center [251, 37] width 58 height 13
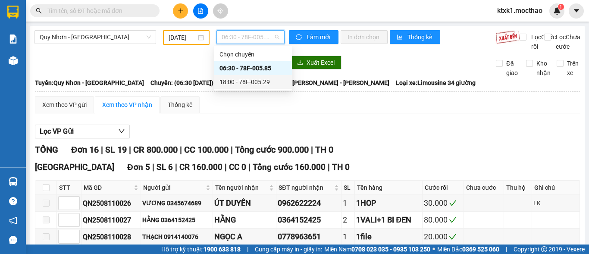
click at [259, 80] on div "18:00 - 78F-005.29" at bounding box center [252, 81] width 67 height 9
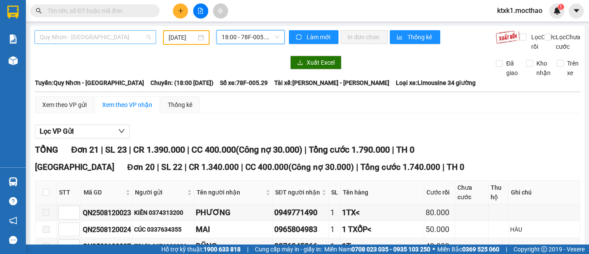
click at [75, 34] on span "Quy Nhơn - [GEOGRAPHIC_DATA]" at bounding box center [95, 37] width 111 height 13
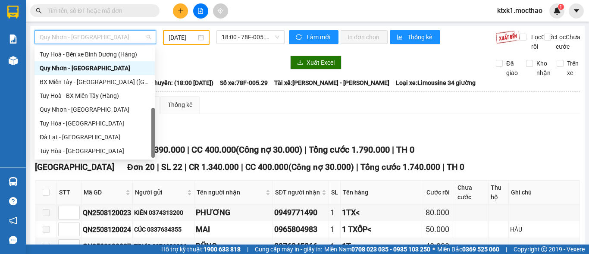
scroll to position [107, 0]
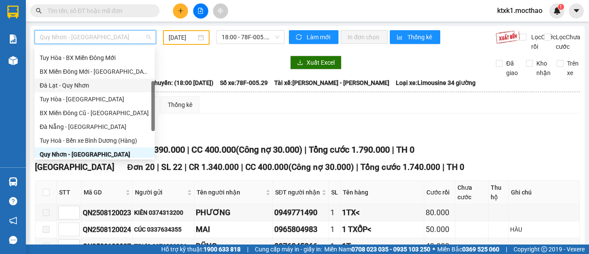
click at [71, 87] on div "Đà Lạt - Quy Nhơn" at bounding box center [95, 85] width 110 height 9
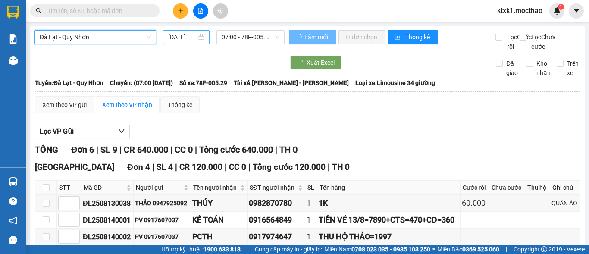
click at [190, 36] on input "[DATE]" at bounding box center [182, 36] width 28 height 9
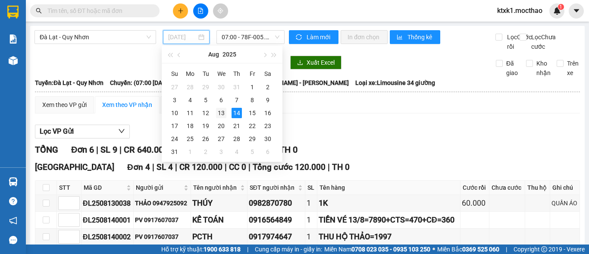
click at [220, 114] on div "13" at bounding box center [221, 113] width 10 height 10
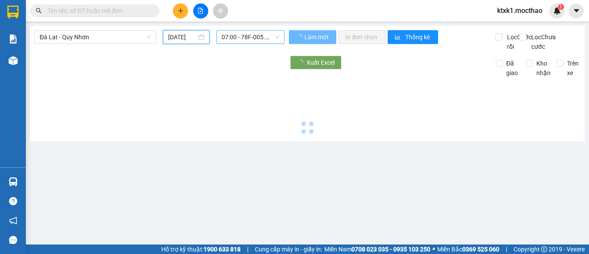
click at [236, 37] on span "07:00 - 78F-005.29" at bounding box center [251, 37] width 58 height 13
type input "[DATE]"
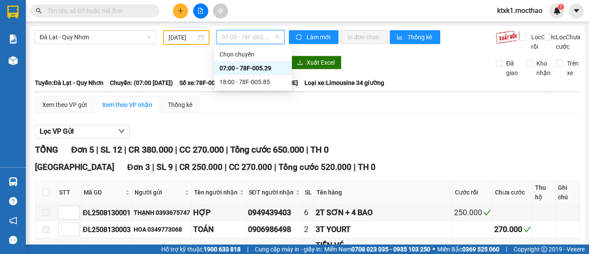
click at [253, 69] on div "07:00 - 78F-005.29" at bounding box center [252, 67] width 67 height 9
